Goal: Navigation & Orientation: Find specific page/section

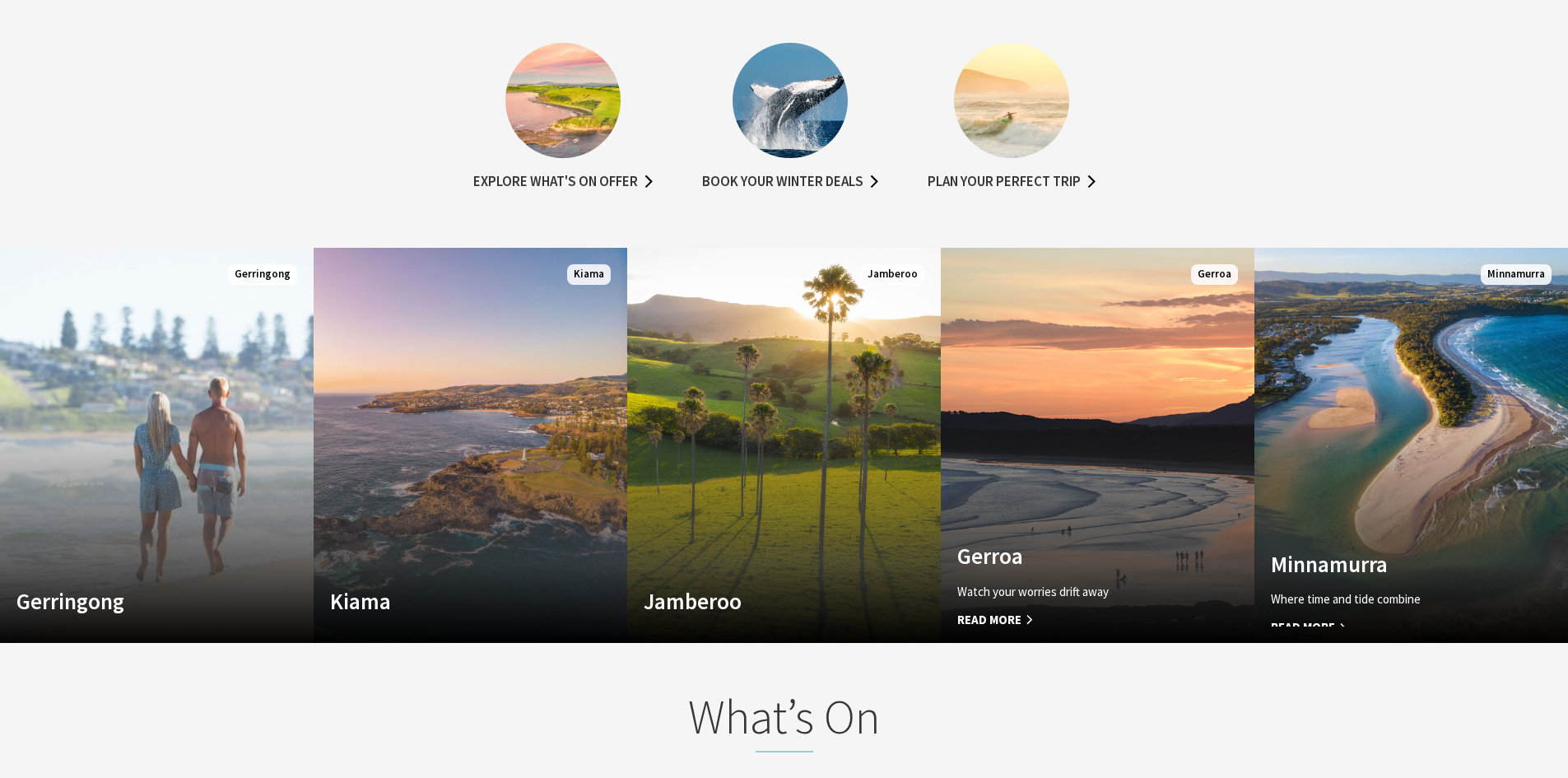
scroll to position [1153, 0]
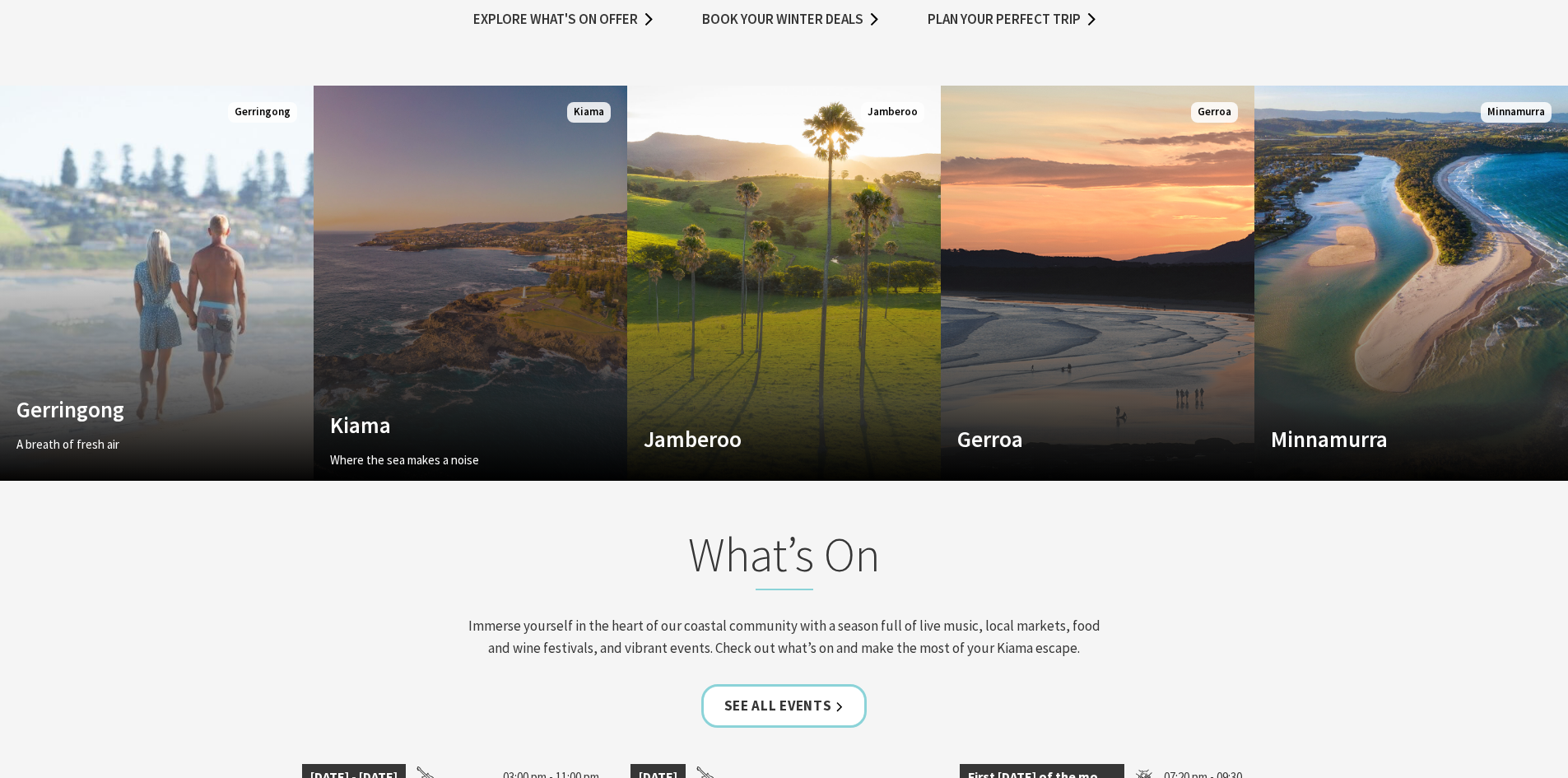
click at [380, 382] on link "Custom Image Used [GEOGRAPHIC_DATA] Where the sea makes a noise Read More [GEOG…" at bounding box center [470, 283] width 314 height 395
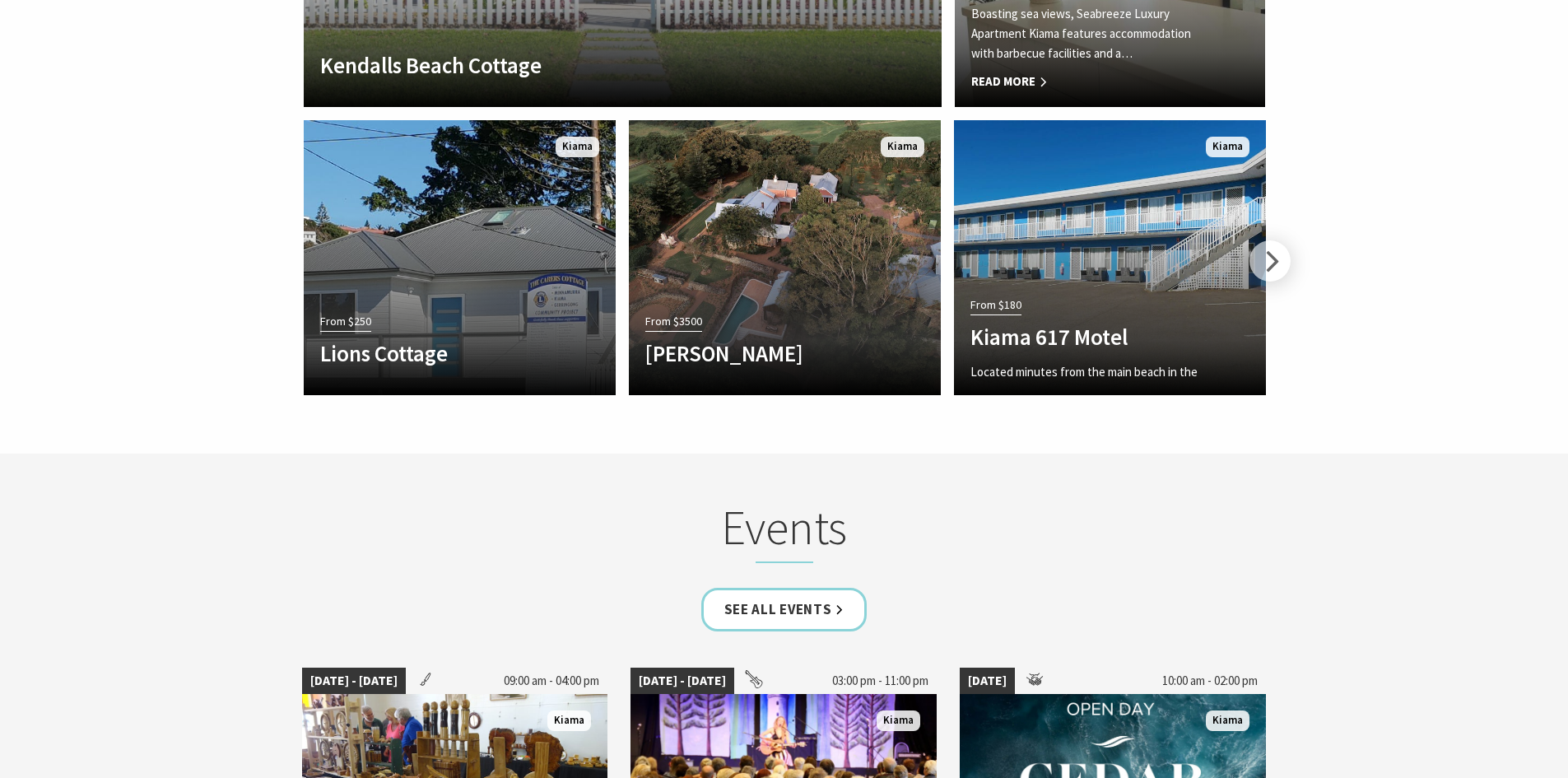
scroll to position [4116, 0]
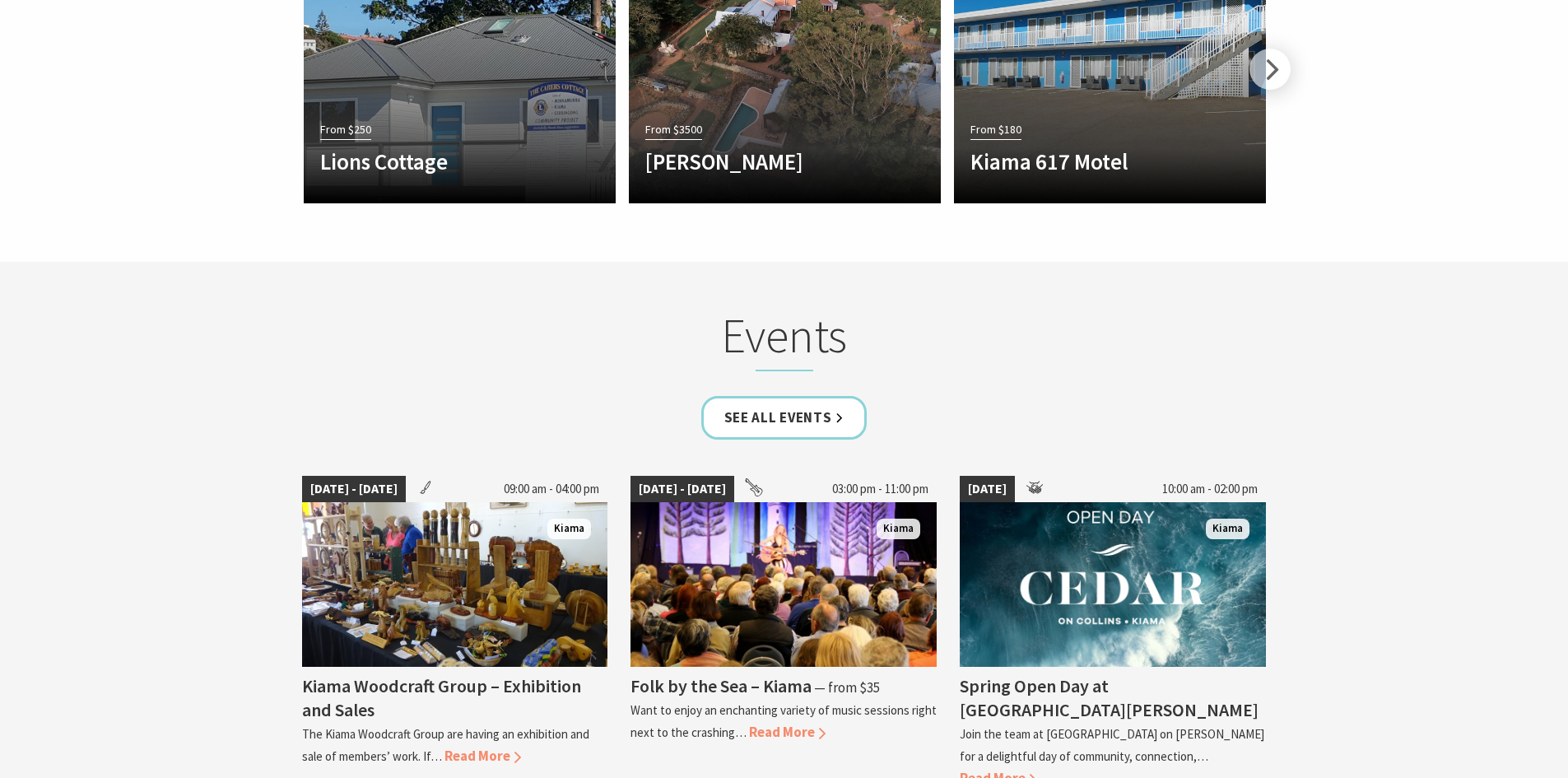
click at [1329, 340] on section "Events See all Events 02 Oct 25 - 08 Oct 25 09:00 am - 04:00 pm Kiama Kiama Woo…" at bounding box center [784, 556] width 1568 height 590
